Goal: Transaction & Acquisition: Obtain resource

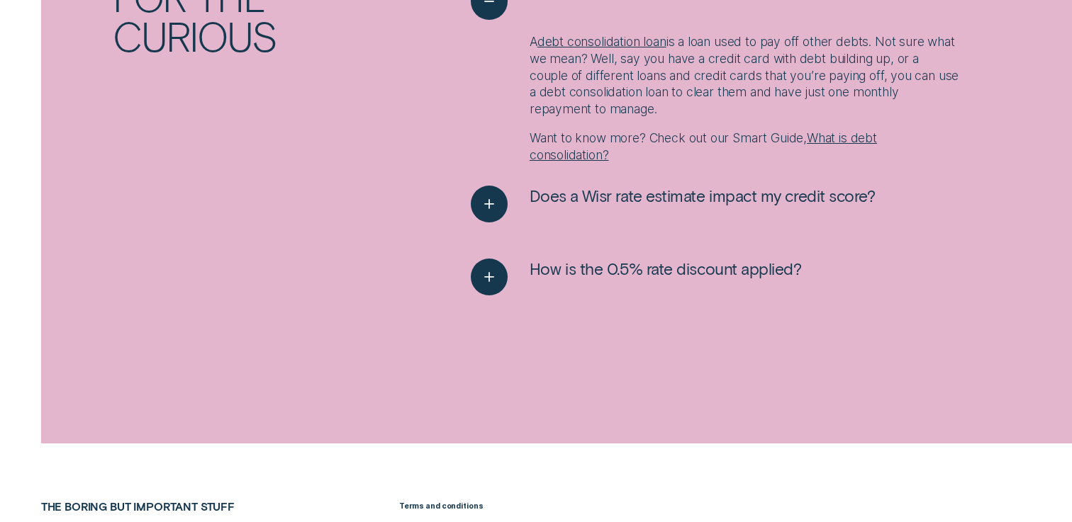
scroll to position [1893, 0]
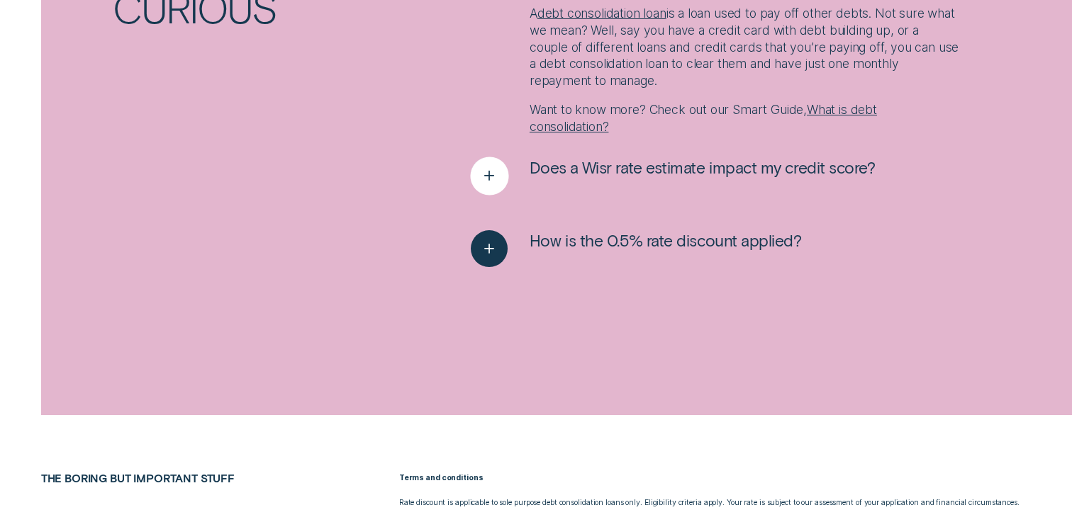
click at [500, 172] on div "See more" at bounding box center [489, 176] width 38 height 38
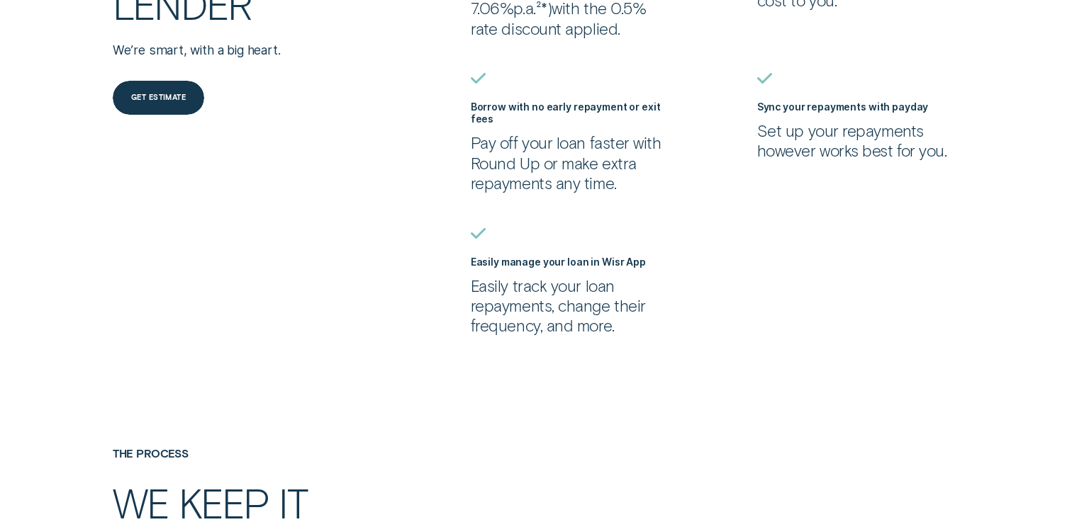
scroll to position [732, 0]
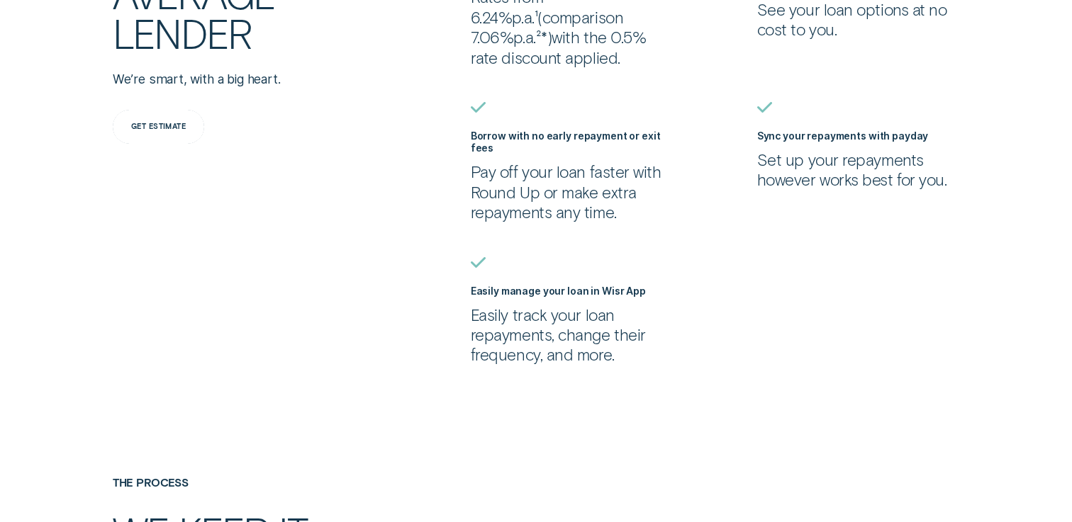
click at [165, 125] on div "Get estimate" at bounding box center [158, 126] width 55 height 6
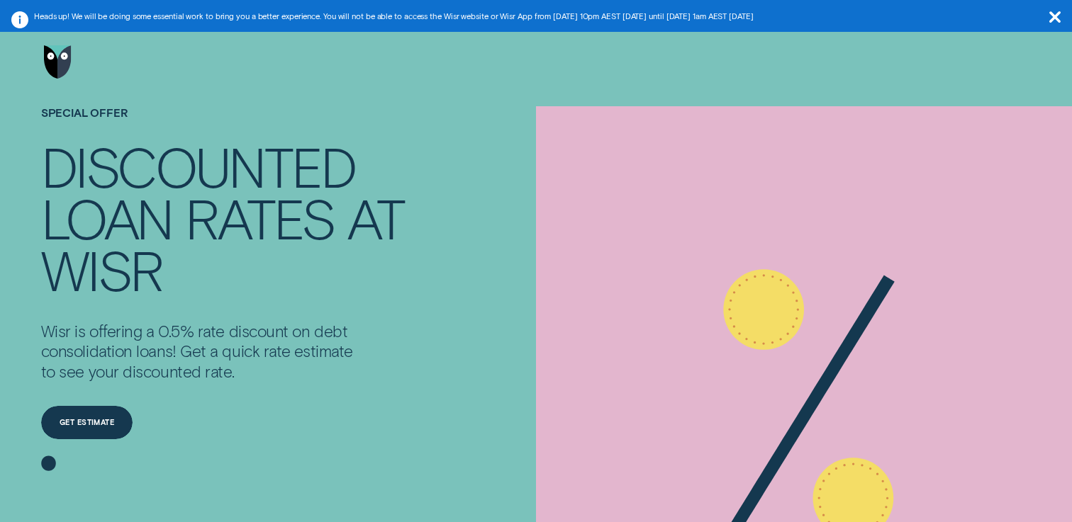
click at [61, 78] on img "Go to home page" at bounding box center [58, 61] width 28 height 33
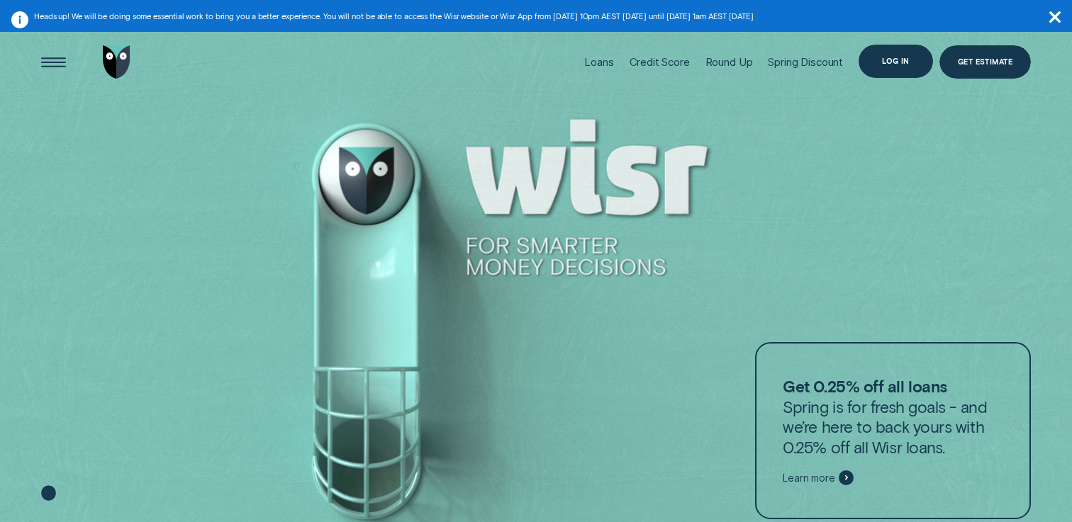
click at [891, 61] on div "Log in" at bounding box center [896, 61] width 28 height 6
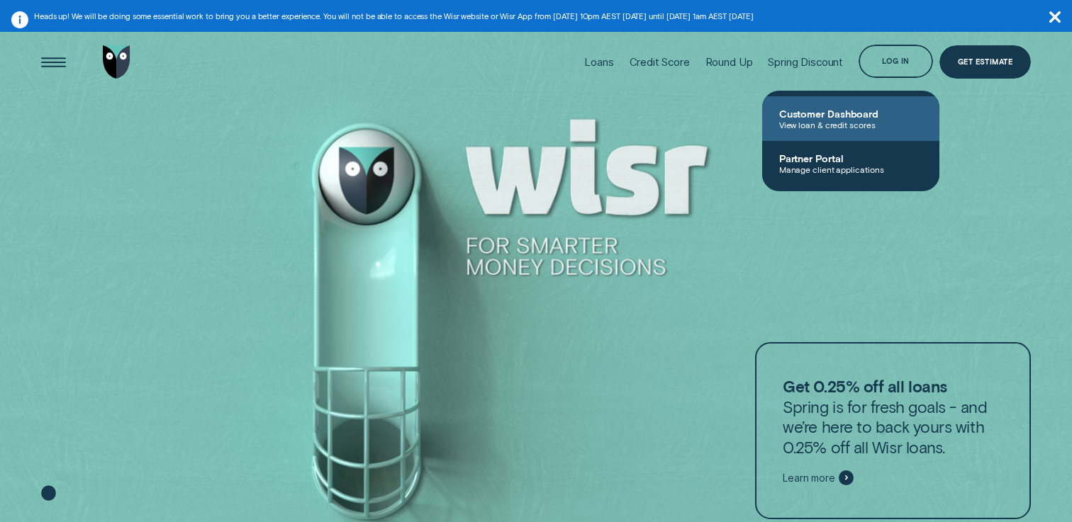
click at [850, 120] on span "View loan & credit scores" at bounding box center [850, 125] width 143 height 10
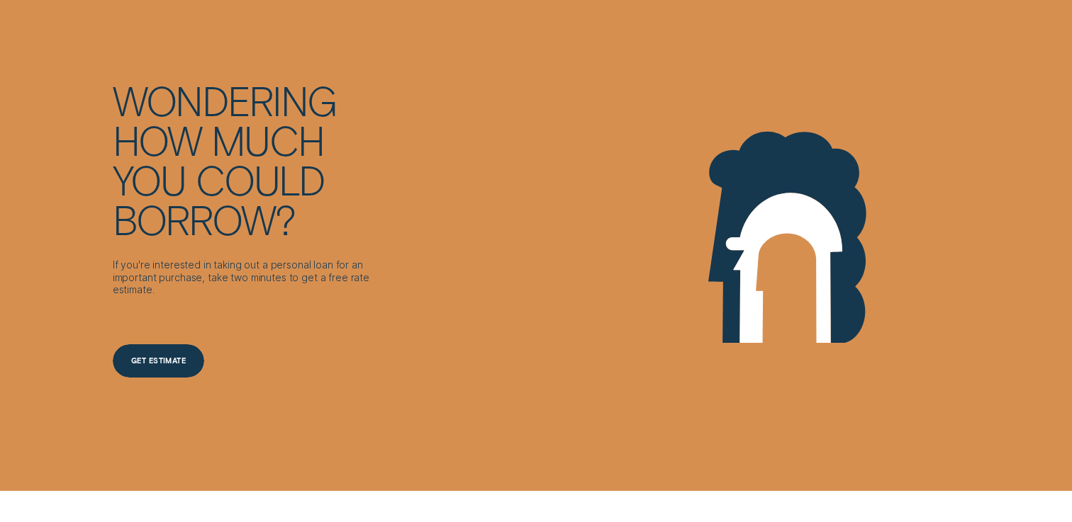
scroll to position [3702, 0]
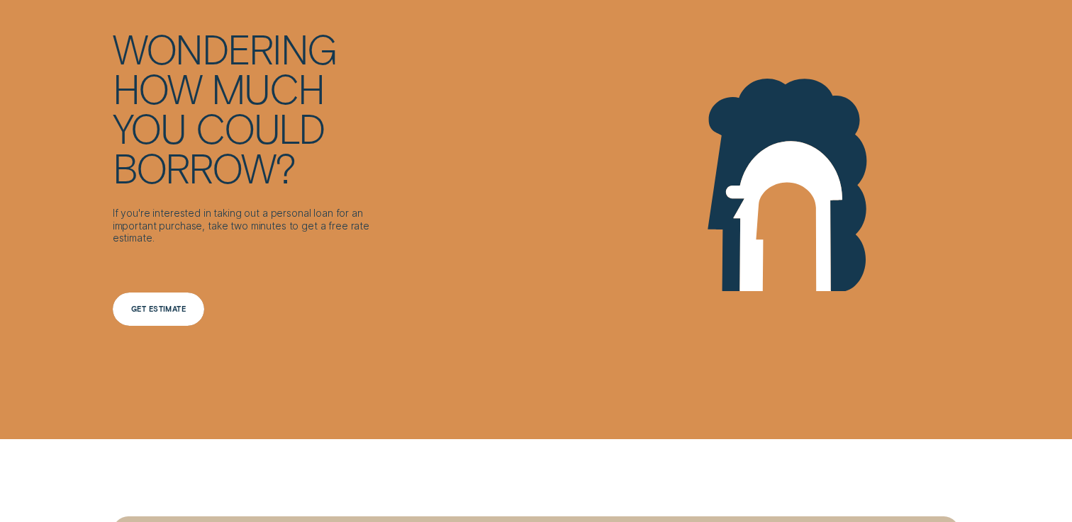
click at [147, 303] on div "Get Estimate" at bounding box center [159, 309] width 92 height 33
